Goal: Information Seeking & Learning: Compare options

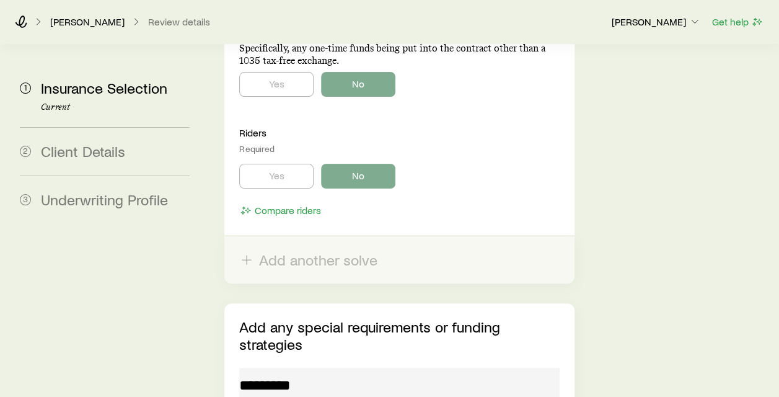
scroll to position [2409, 0]
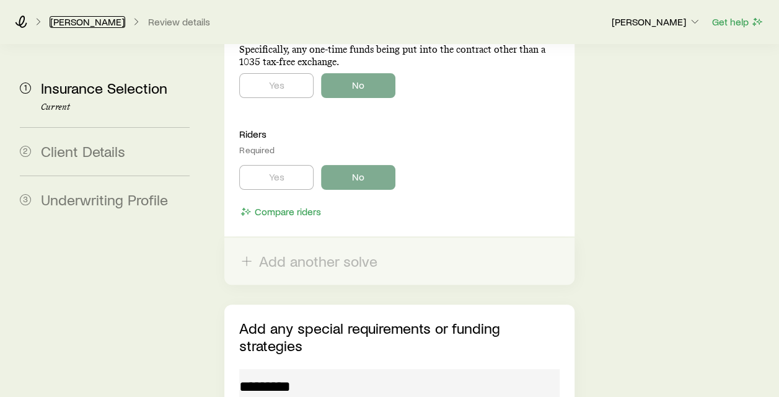
click at [104, 24] on link "[PERSON_NAME]" at bounding box center [88, 22] width 76 height 12
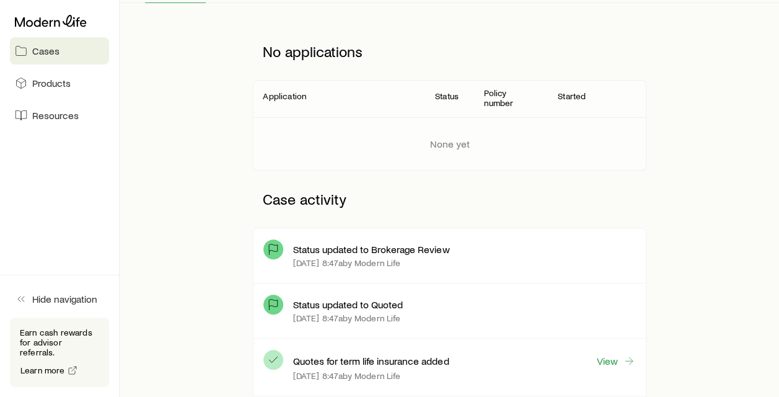
scroll to position [272, 0]
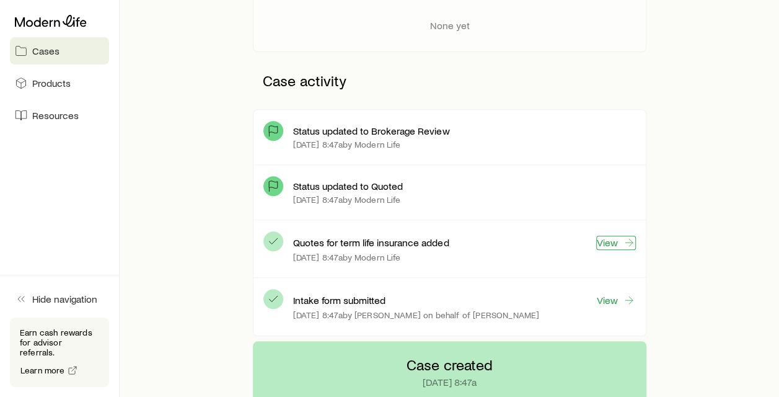
click at [617, 237] on link "View" at bounding box center [616, 243] width 40 height 14
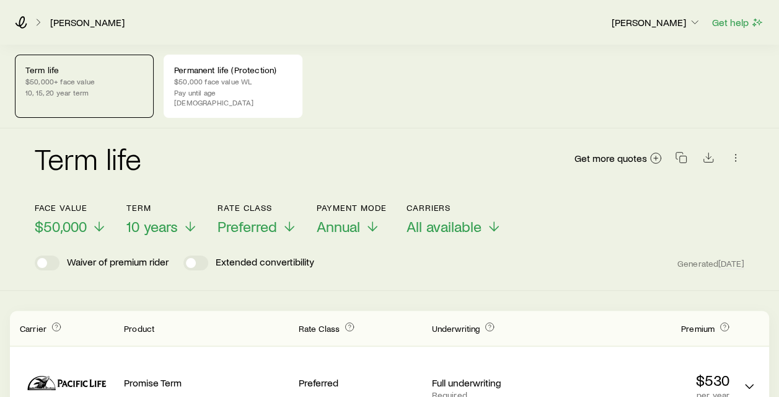
scroll to position [83, 0]
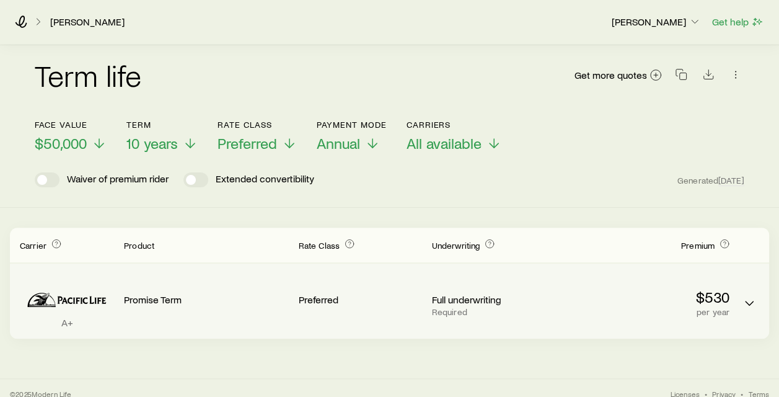
click at [716, 307] on p "per year" at bounding box center [647, 312] width 164 height 10
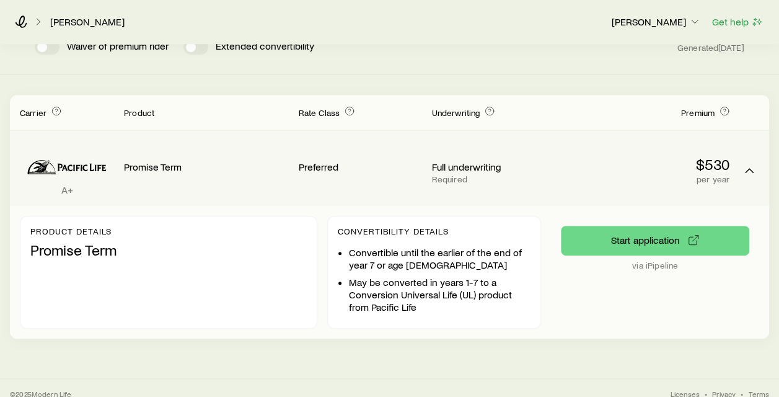
scroll to position [0, 0]
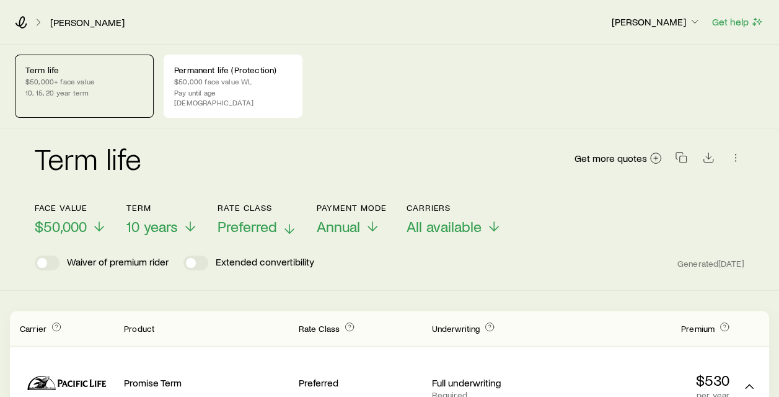
click at [275, 221] on span "Preferred" at bounding box center [248, 226] width 60 height 17
click at [584, 276] on div "Term life Get more quotes Face value $50,000 Term 10 years Rate Class Preferred…" at bounding box center [389, 209] width 779 height 162
click at [195, 78] on p "$50,000 face value WL" at bounding box center [233, 81] width 118 height 10
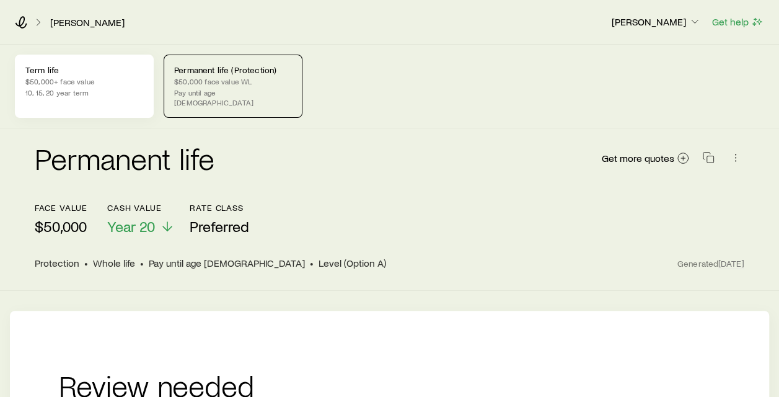
click at [84, 78] on p "$50,000+ face value" at bounding box center [84, 81] width 118 height 10
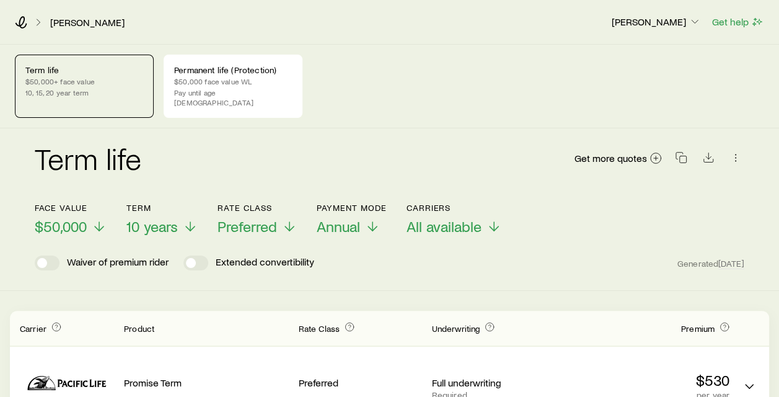
scroll to position [83, 0]
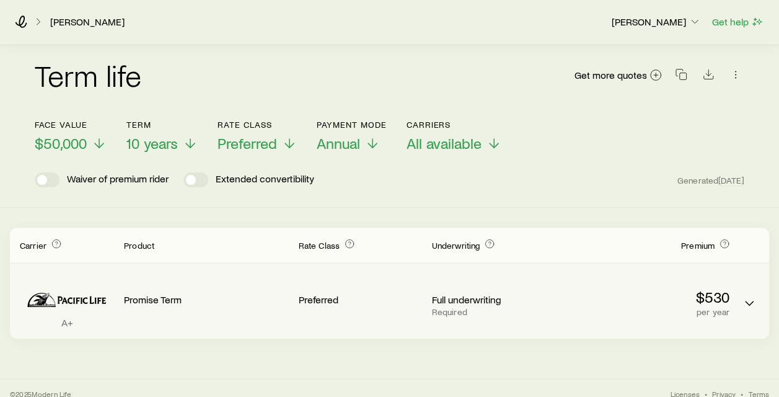
click at [711, 288] on p "$530" at bounding box center [647, 296] width 164 height 17
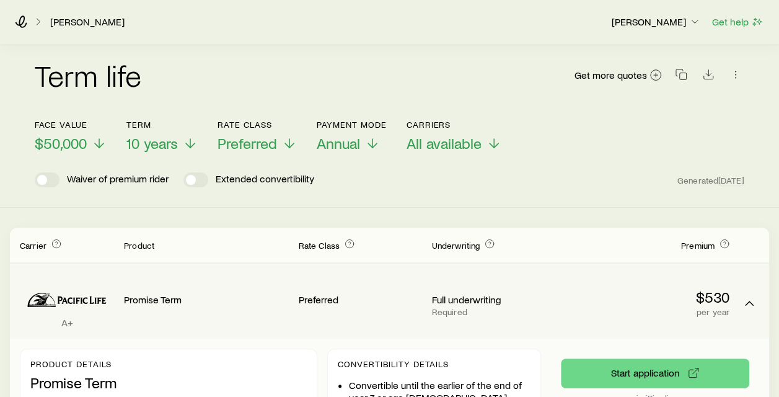
scroll to position [216, 0]
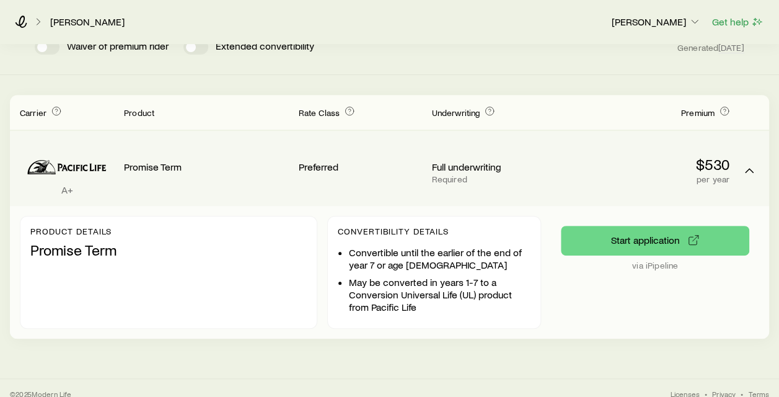
click at [69, 157] on icon "Term quotes" at bounding box center [67, 165] width 94 height 38
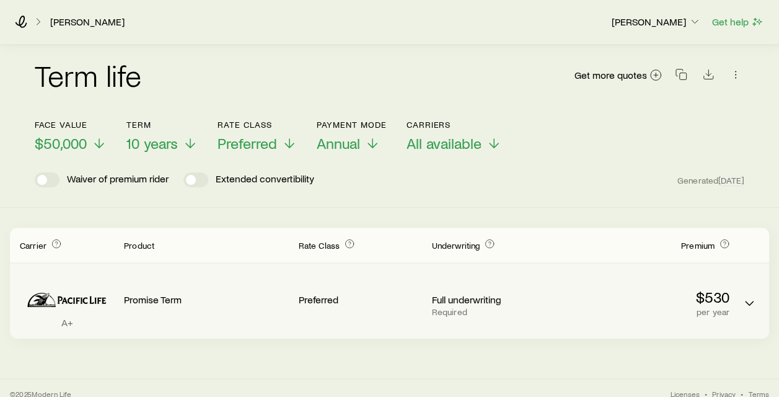
click at [342, 302] on div "Preferred" at bounding box center [359, 297] width 123 height 48
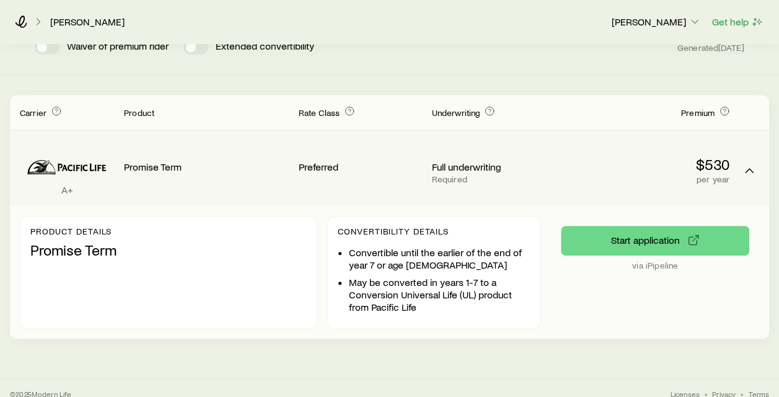
click at [319, 161] on p "Preferred" at bounding box center [359, 167] width 123 height 12
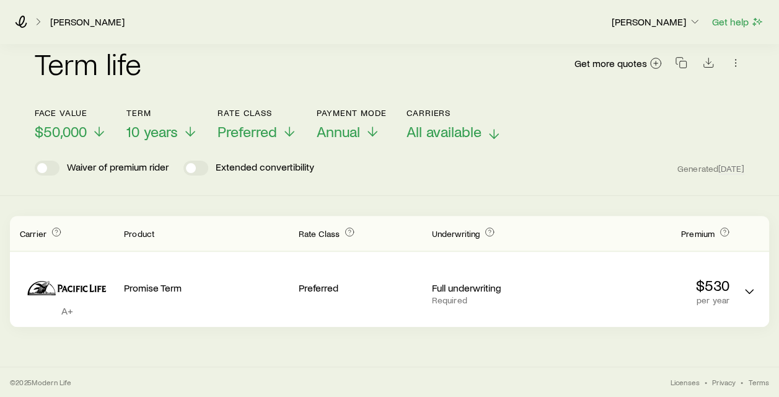
scroll to position [83, 0]
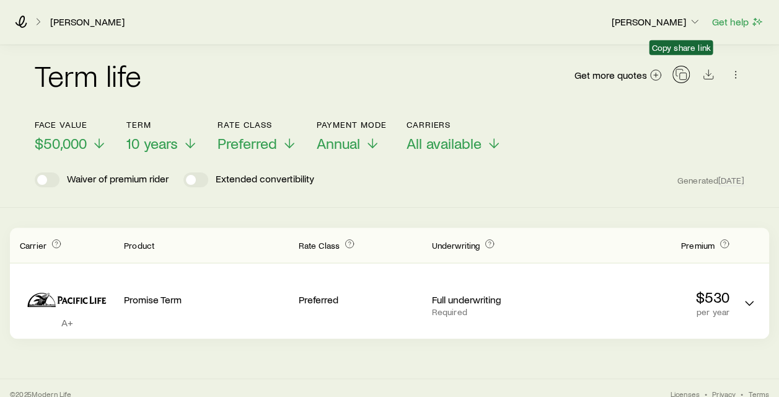
click at [685, 73] on rect "button" at bounding box center [683, 76] width 7 height 7
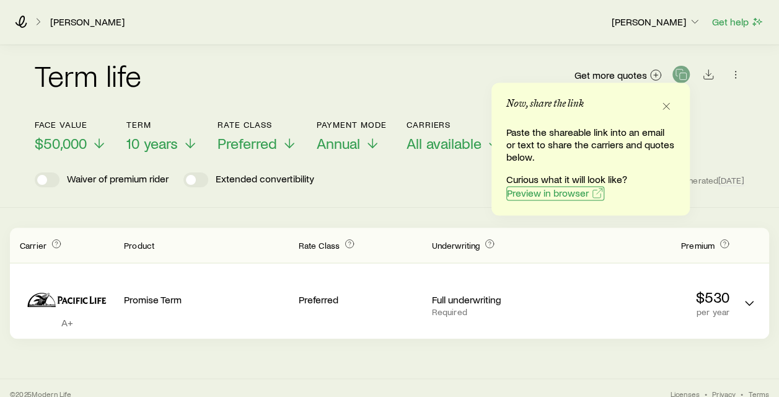
click at [567, 190] on span "Preview in browser" at bounding box center [548, 193] width 82 height 10
